Goal: Check status: Check status

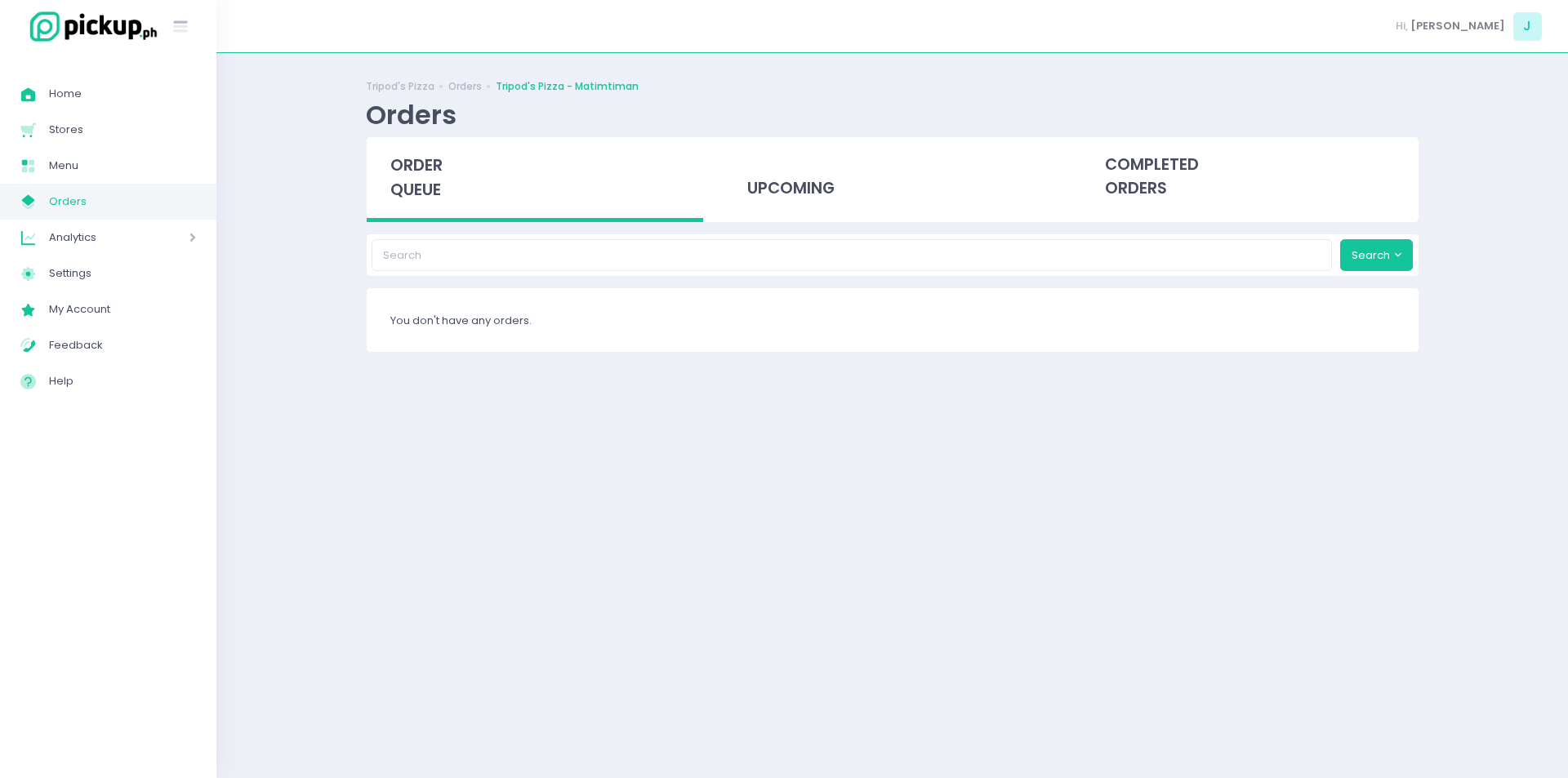
click at [118, 211] on span "Orders" at bounding box center [122, 202] width 147 height 21
click at [93, 194] on span "Orders" at bounding box center [122, 202] width 147 height 21
click at [186, 195] on span "Orders" at bounding box center [122, 202] width 147 height 21
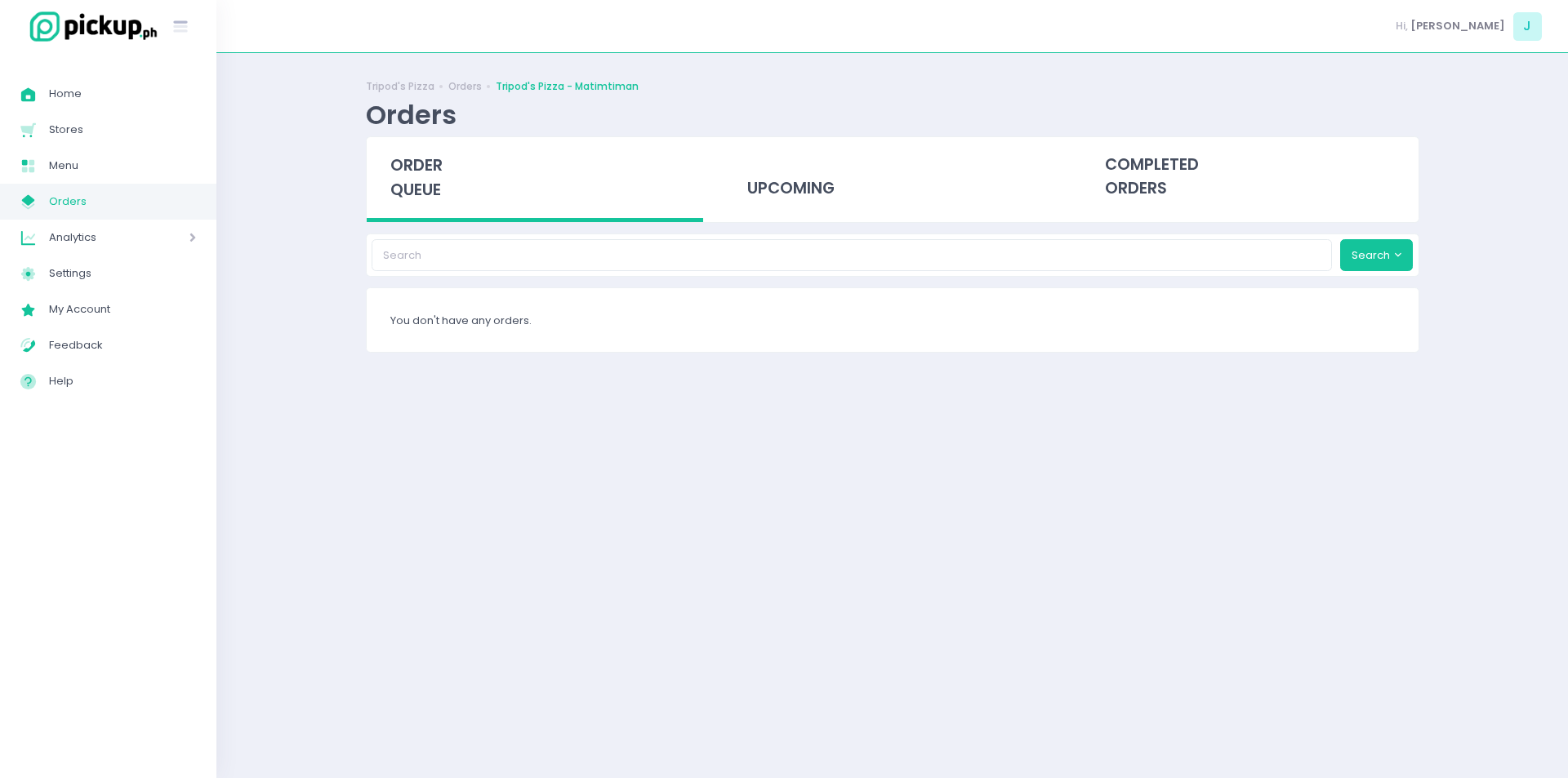
click at [133, 202] on span "Orders" at bounding box center [122, 202] width 147 height 21
